Goal: Check status: Check status

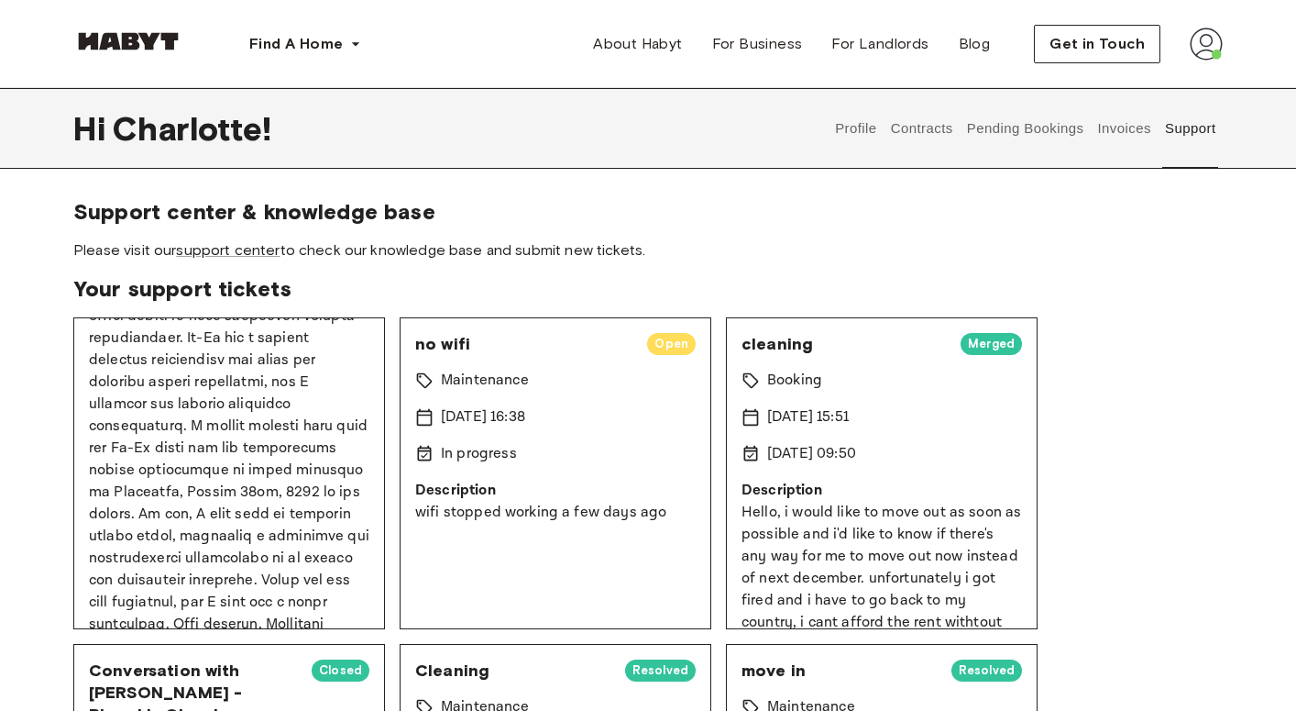
click at [913, 132] on button "Contracts" at bounding box center [921, 128] width 67 height 81
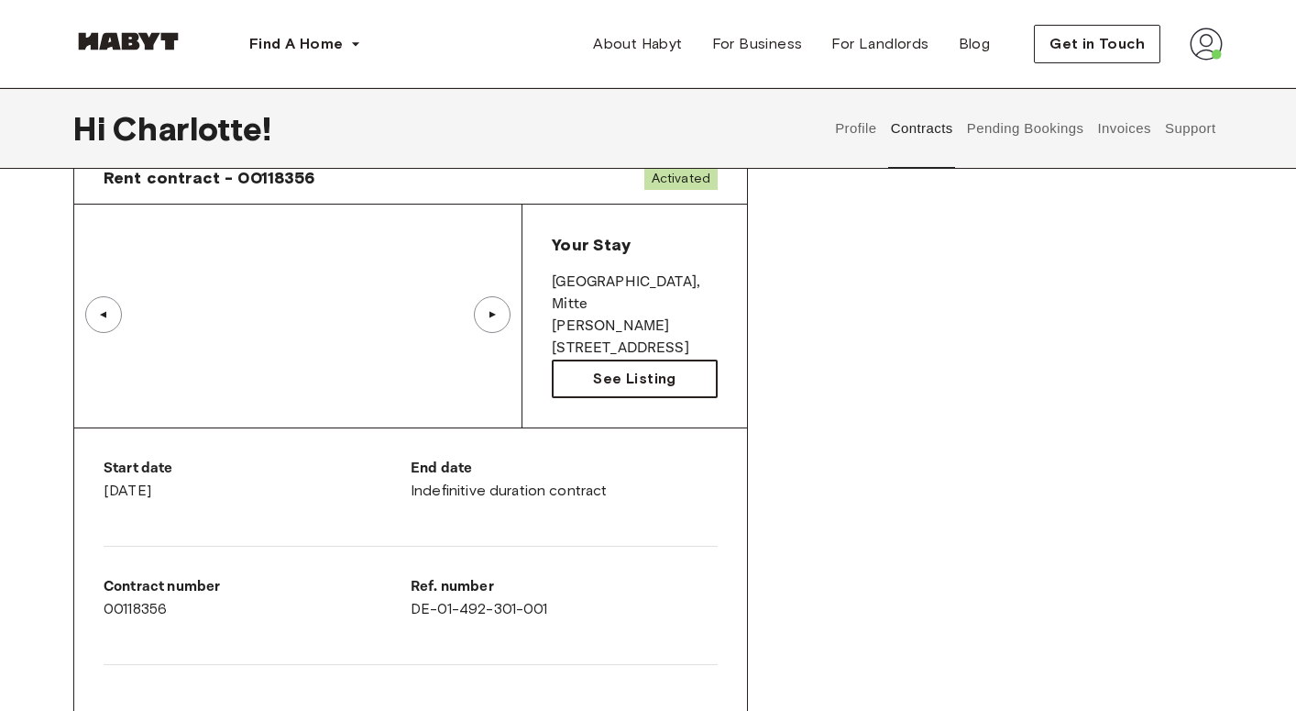
scroll to position [98, 0]
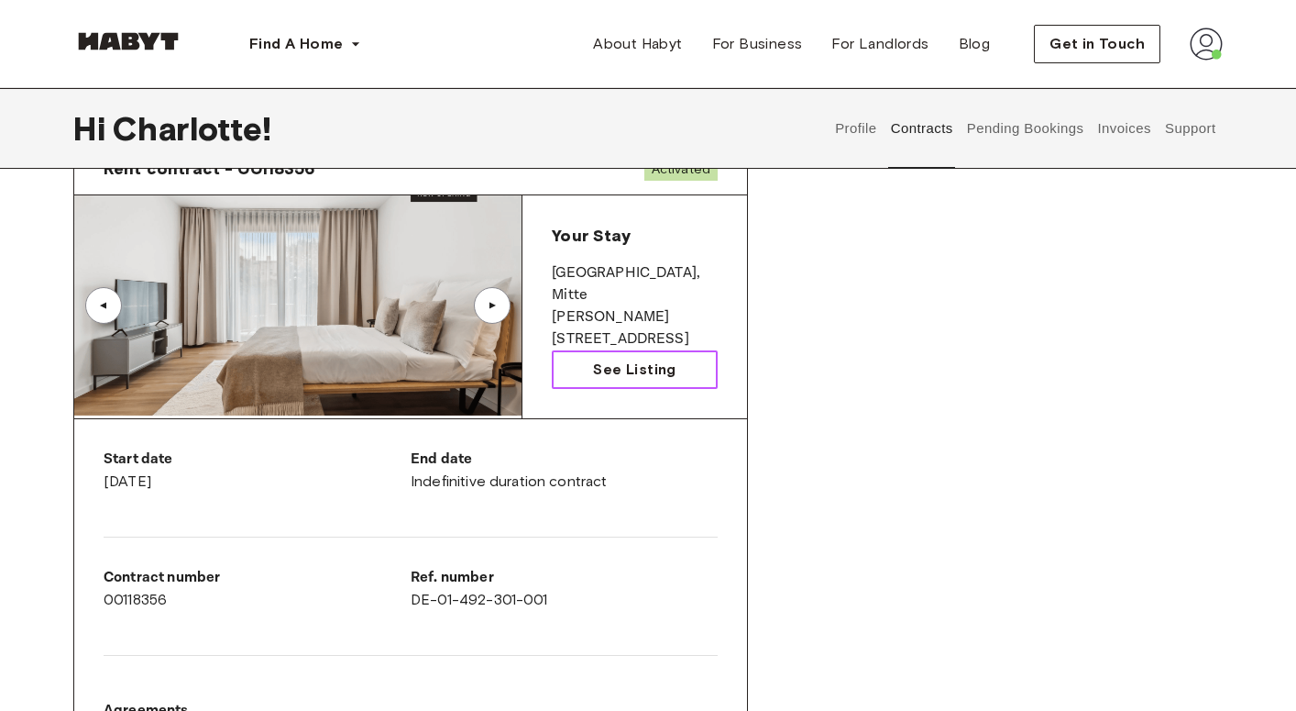
click at [655, 380] on link "See Listing" at bounding box center [635, 369] width 166 height 39
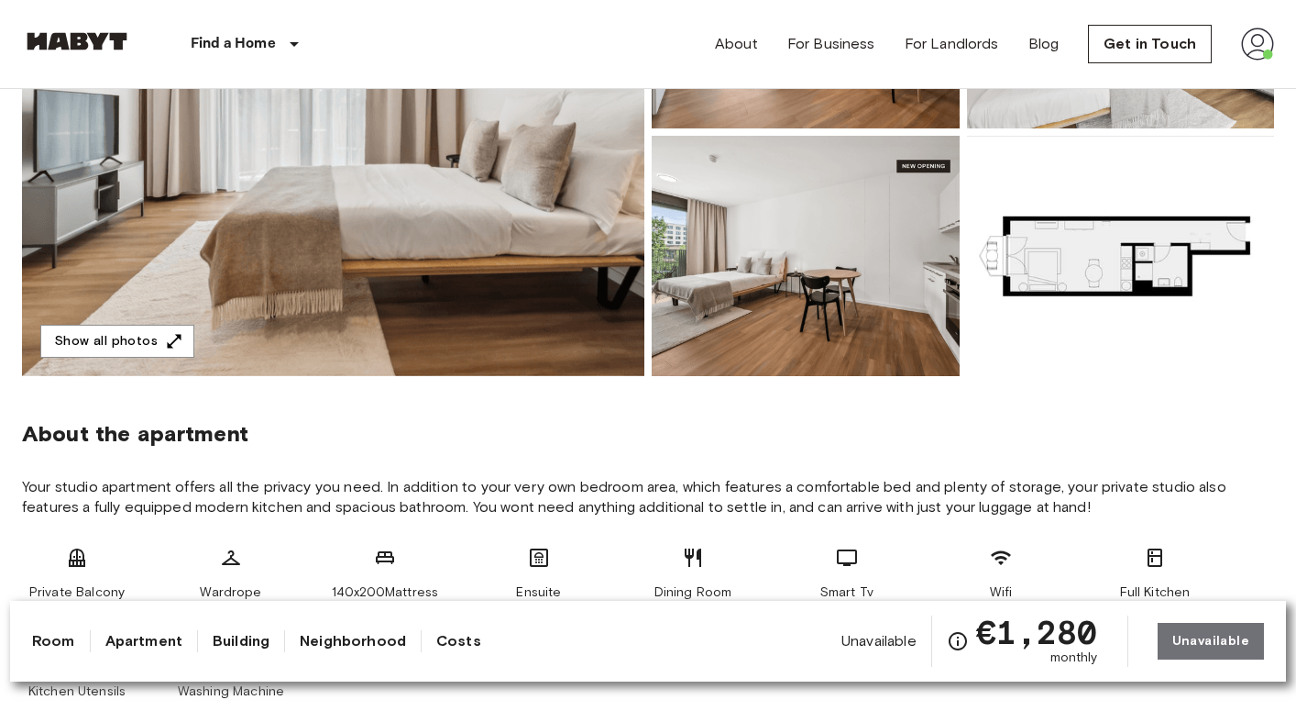
scroll to position [206, 0]
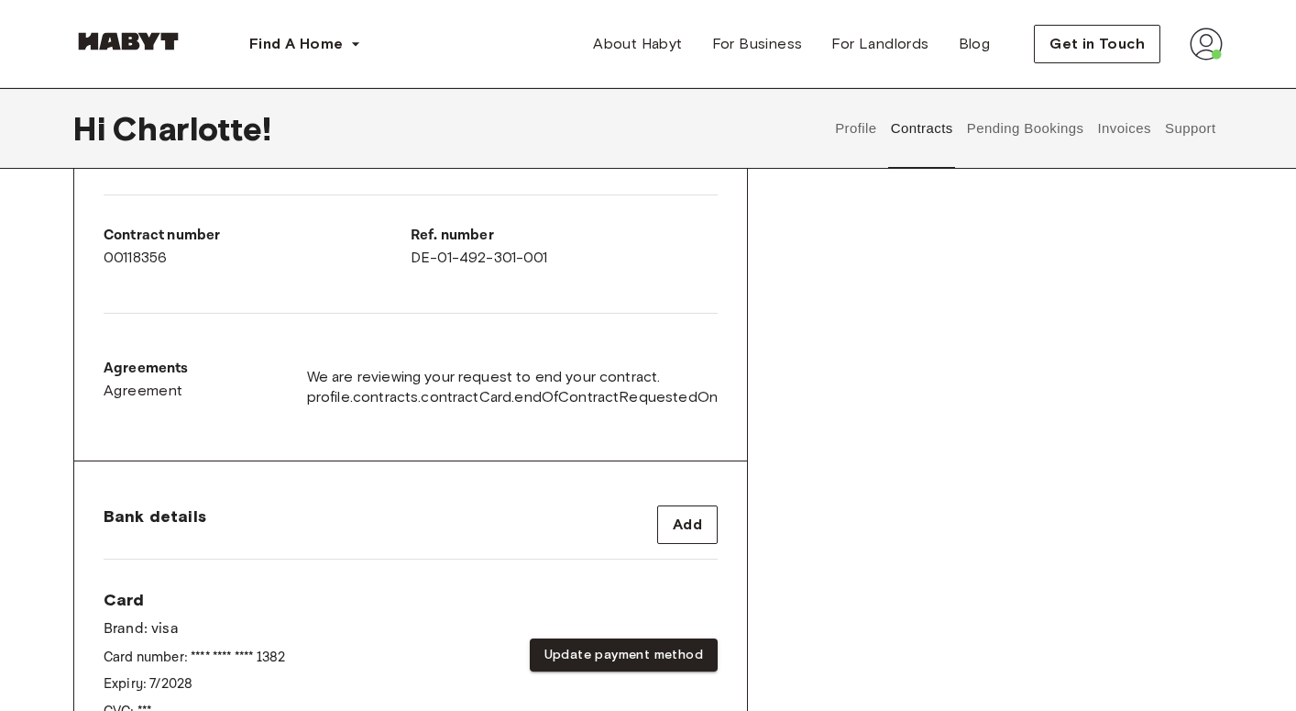
scroll to position [448, 0]
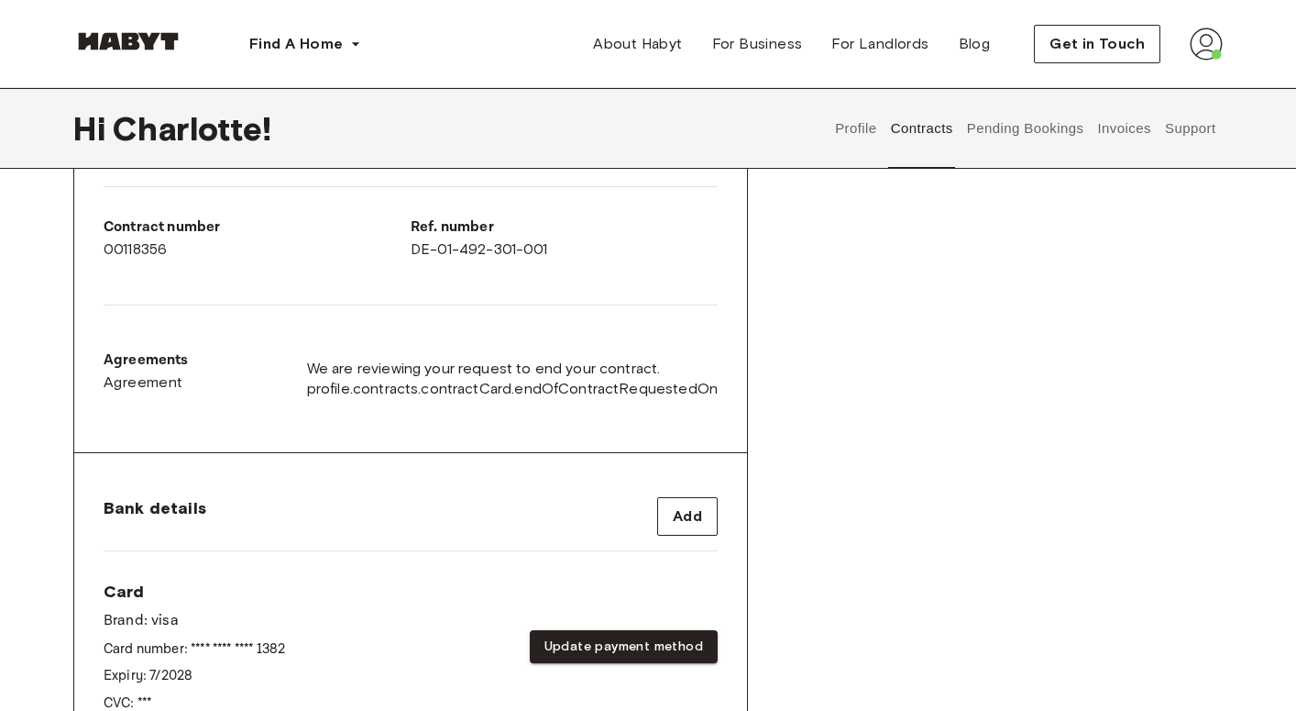
click at [477, 369] on span "We are reviewing your request to end your contract." at bounding box center [512, 368] width 411 height 20
click at [466, 367] on span "We are reviewing your request to end your contract." at bounding box center [512, 368] width 411 height 20
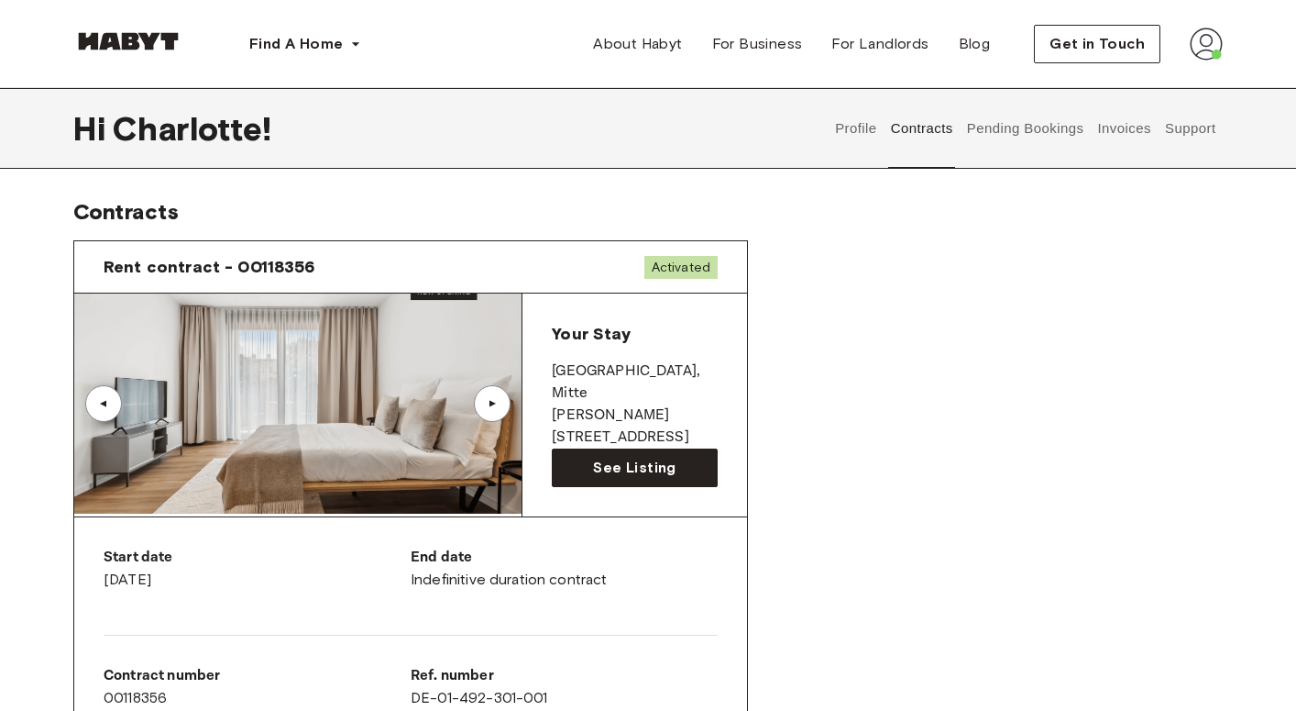
click at [900, 120] on button "Contracts" at bounding box center [921, 128] width 67 height 81
click at [1132, 127] on button "Invoices" at bounding box center [1125, 128] width 58 height 81
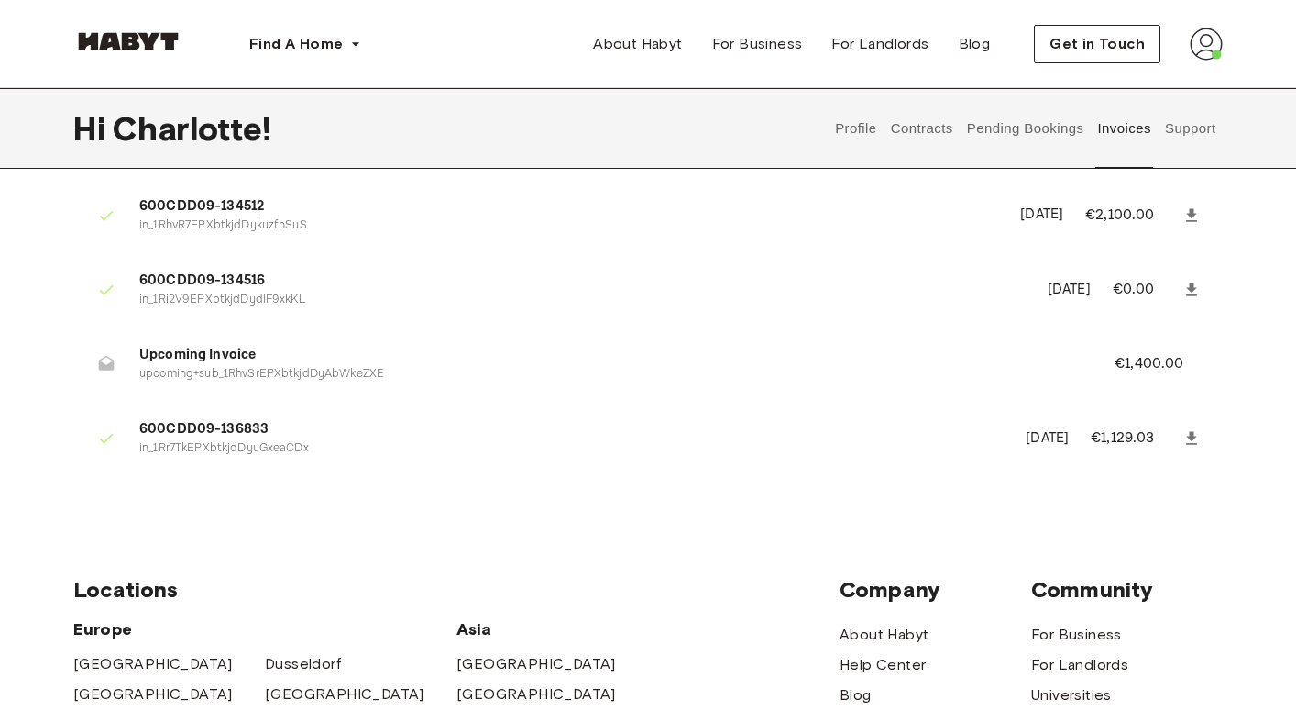
scroll to position [8, 0]
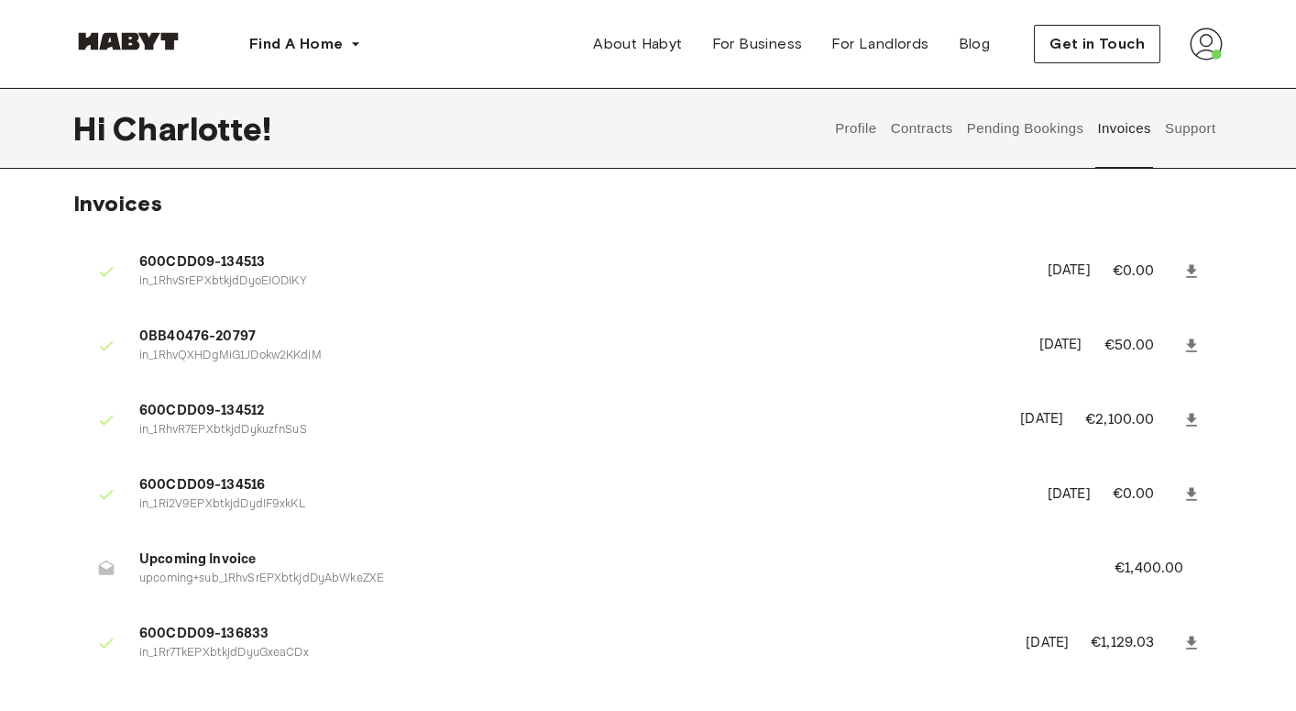
click at [919, 136] on button "Contracts" at bounding box center [921, 128] width 67 height 81
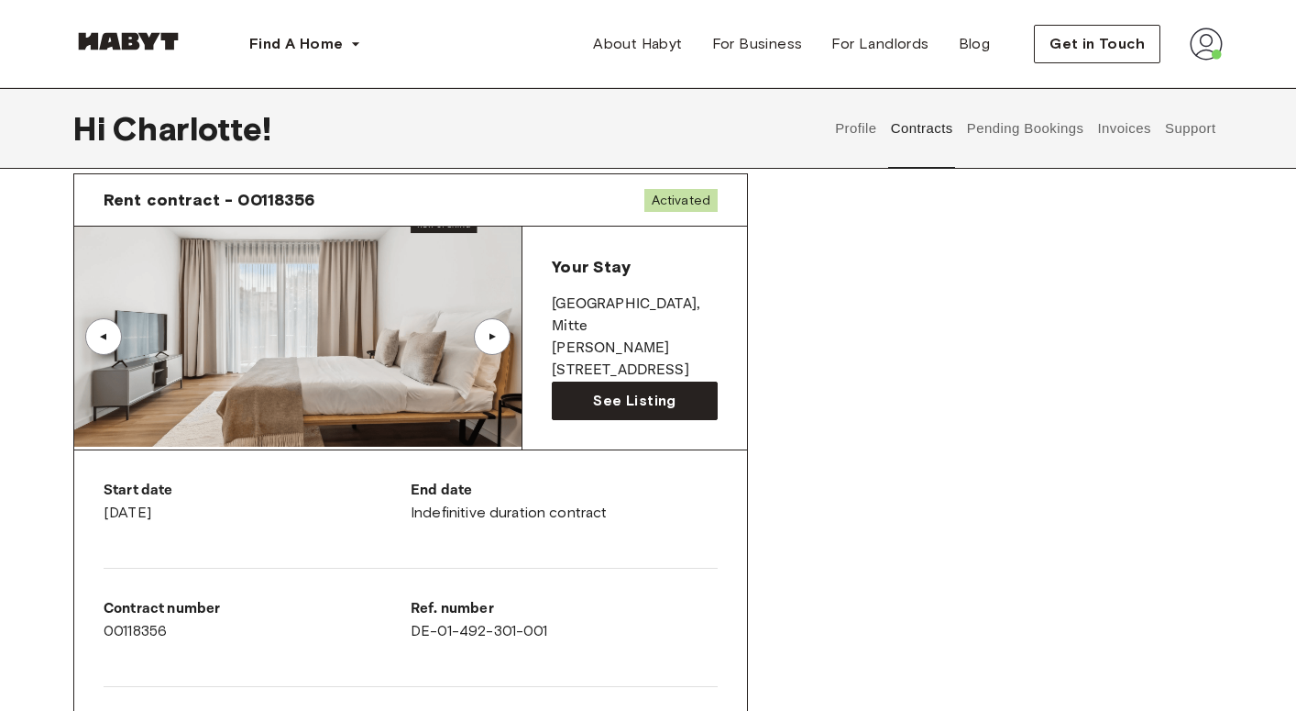
scroll to position [97, 0]
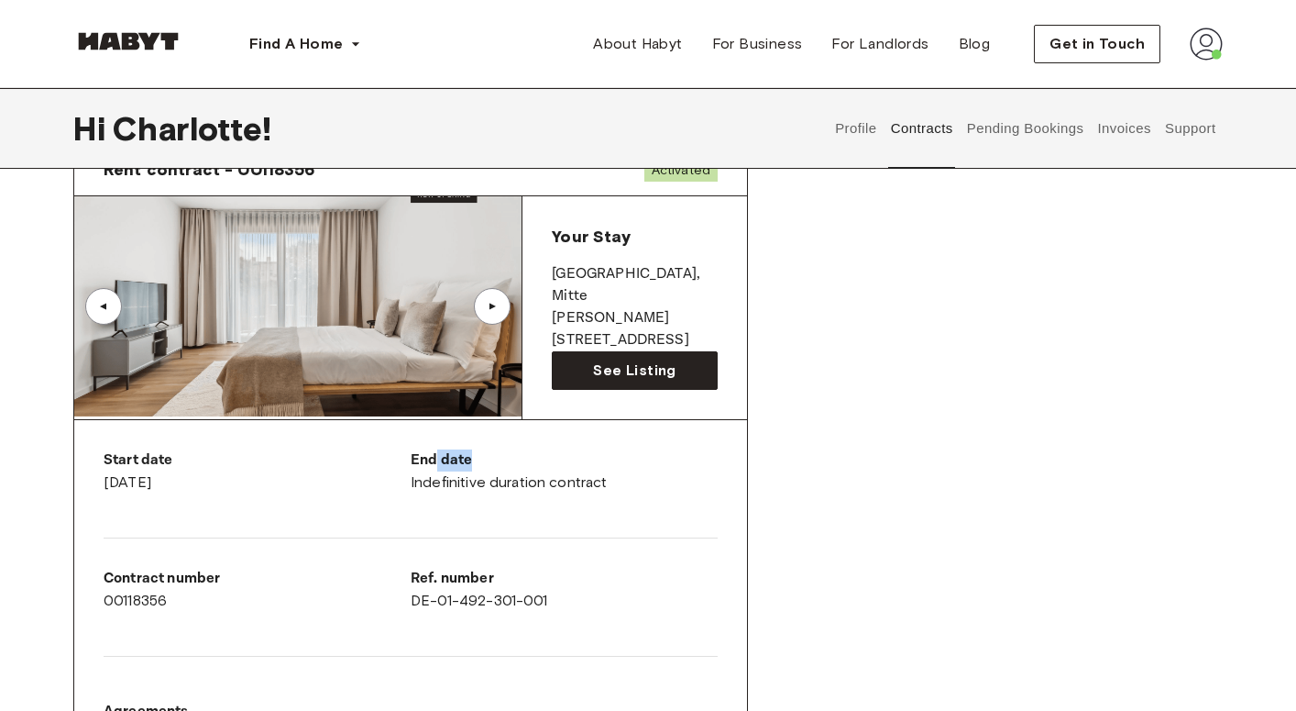
drag, startPoint x: 436, startPoint y: 453, endPoint x: 658, endPoint y: 464, distance: 222.1
click at [658, 464] on p "End date" at bounding box center [564, 460] width 307 height 22
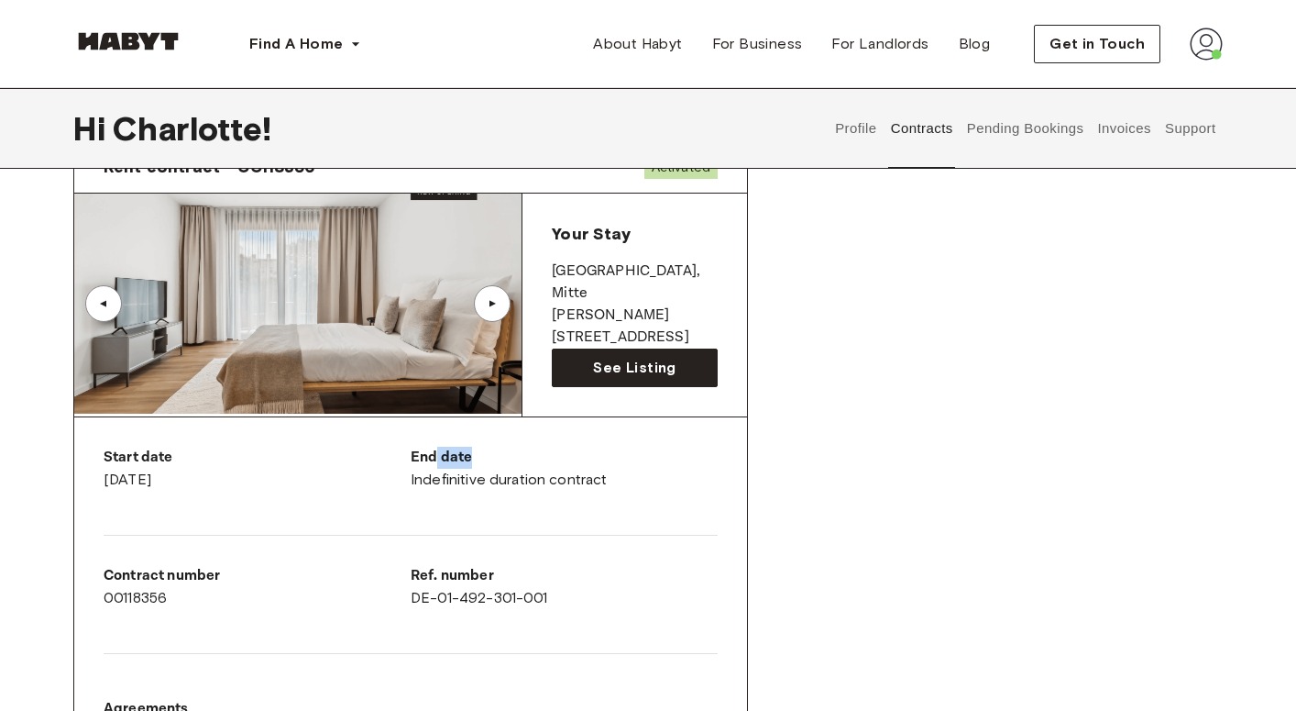
click at [633, 457] on p "End date" at bounding box center [564, 457] width 307 height 22
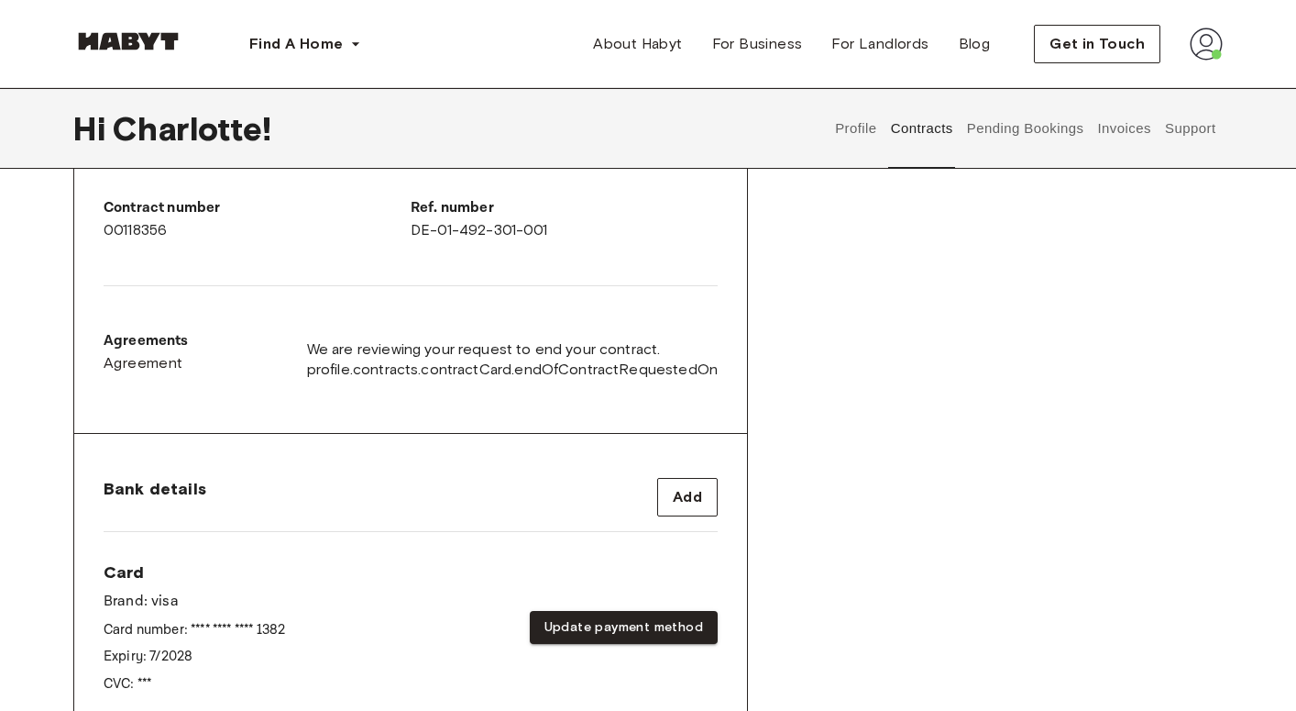
click at [412, 359] on span "profile.contracts.contractCard.endOfContractRequestedOn" at bounding box center [512, 369] width 411 height 20
drag, startPoint x: 336, startPoint y: 360, endPoint x: 584, endPoint y: 368, distance: 247.6
click at [584, 368] on span "profile.contracts.contractCard.endOfContractRequestedOn" at bounding box center [512, 369] width 411 height 20
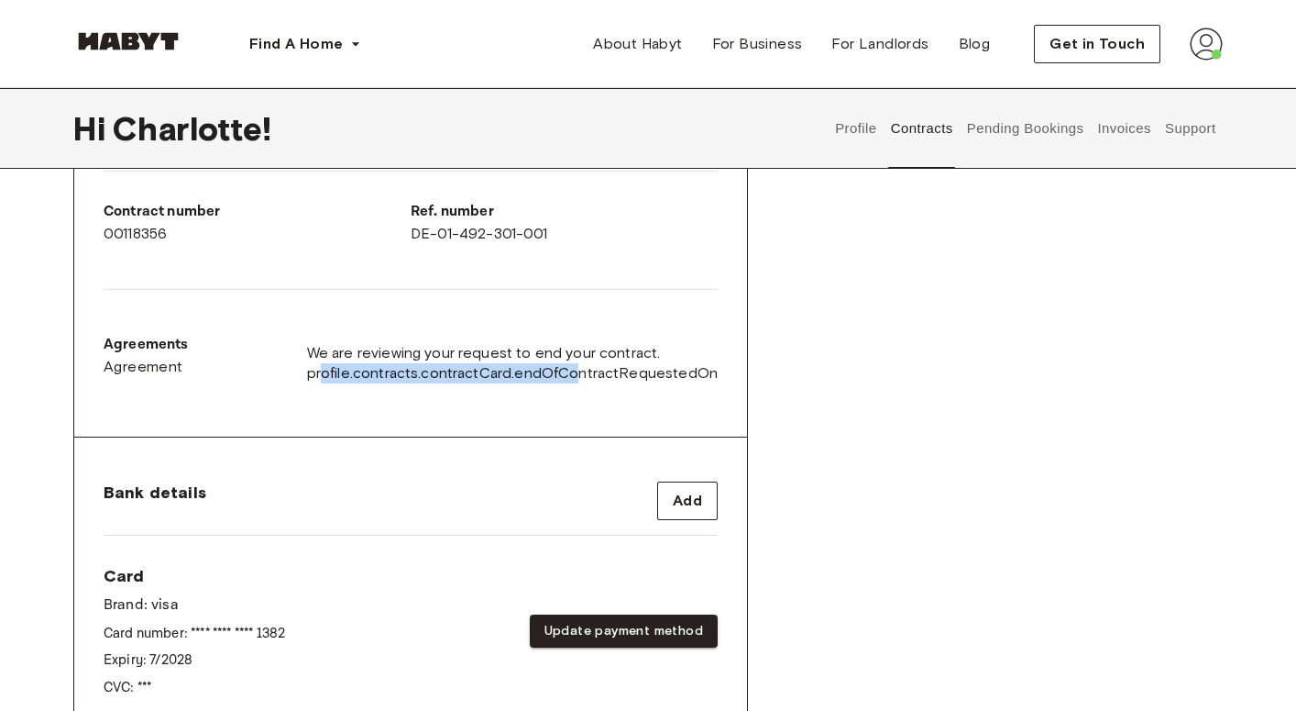
scroll to position [456, 0]
